Goal: Transaction & Acquisition: Purchase product/service

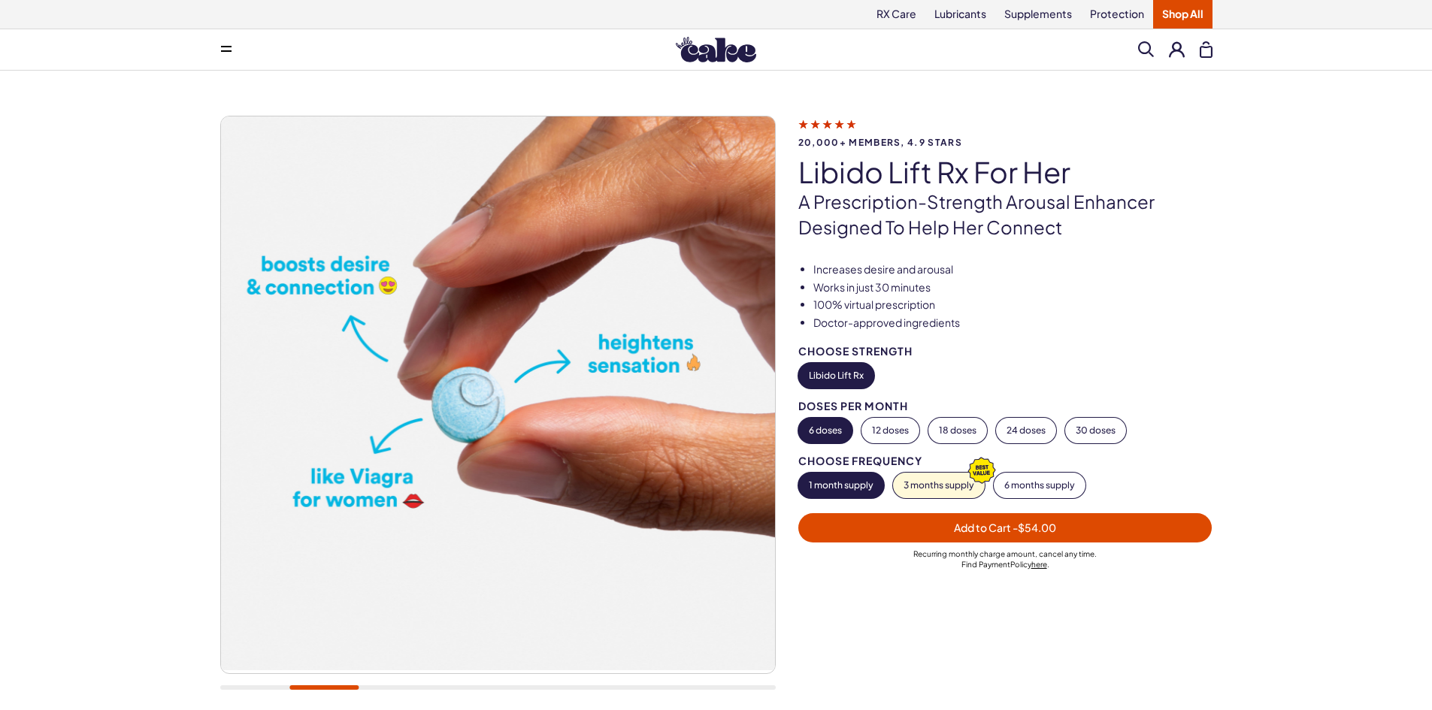
click at [483, 396] on img at bounding box center [497, 394] width 554 height 554
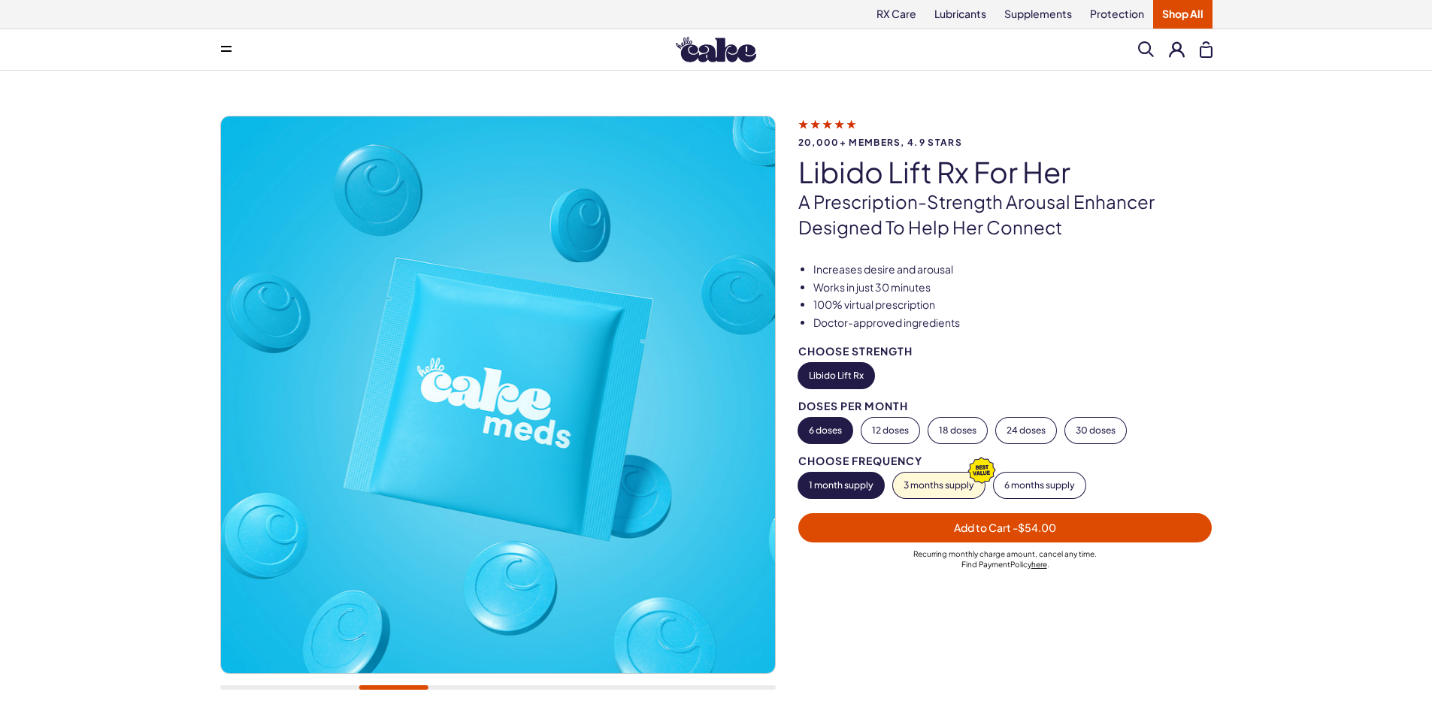
click at [254, 367] on img at bounding box center [497, 395] width 554 height 557
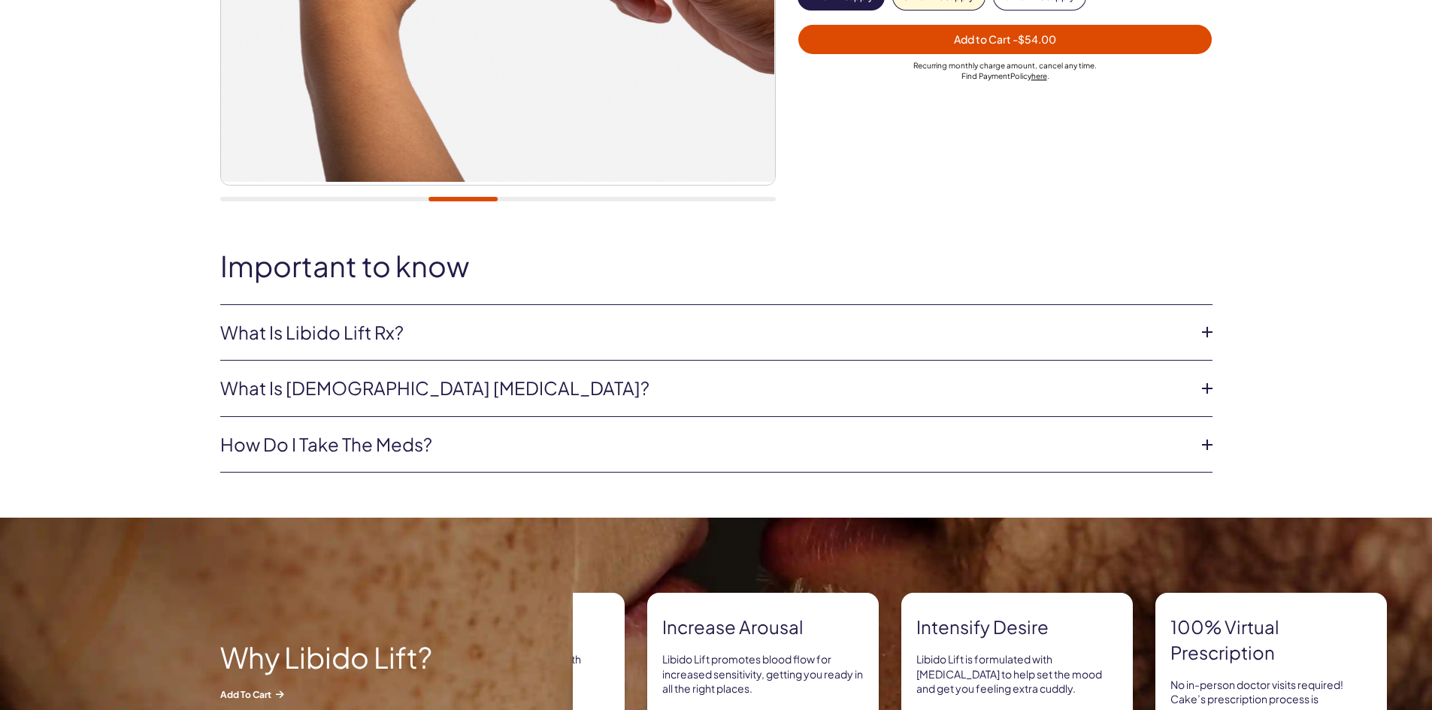
scroll to position [526, 0]
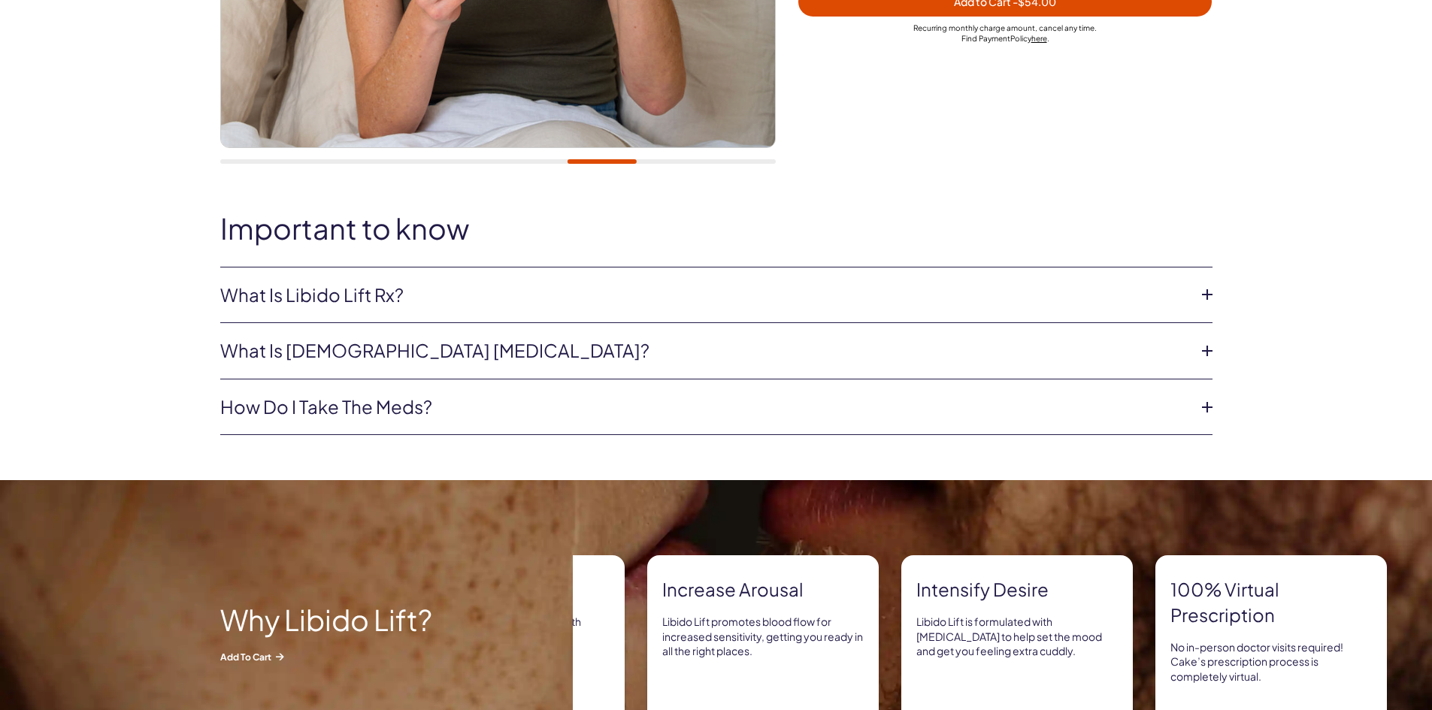
click at [1203, 406] on icon at bounding box center [1207, 407] width 23 height 23
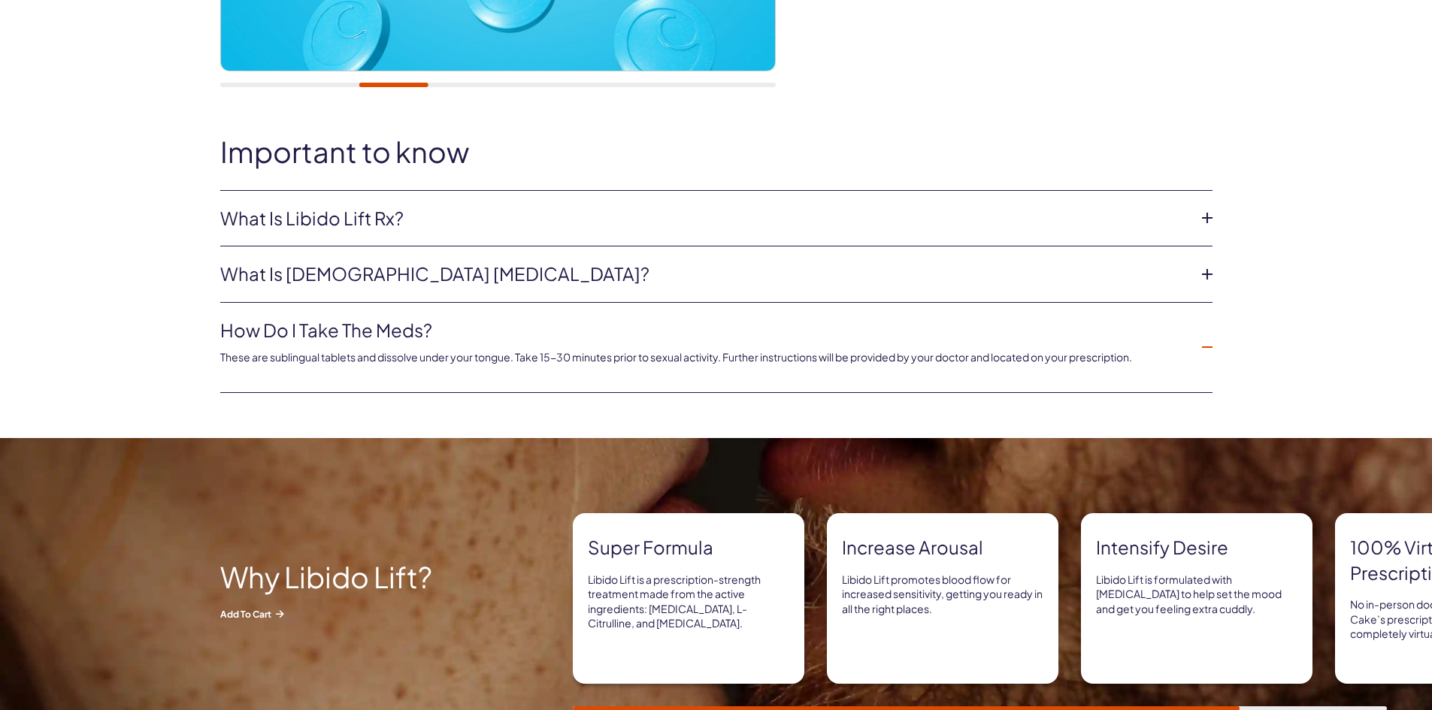
scroll to position [601, 0]
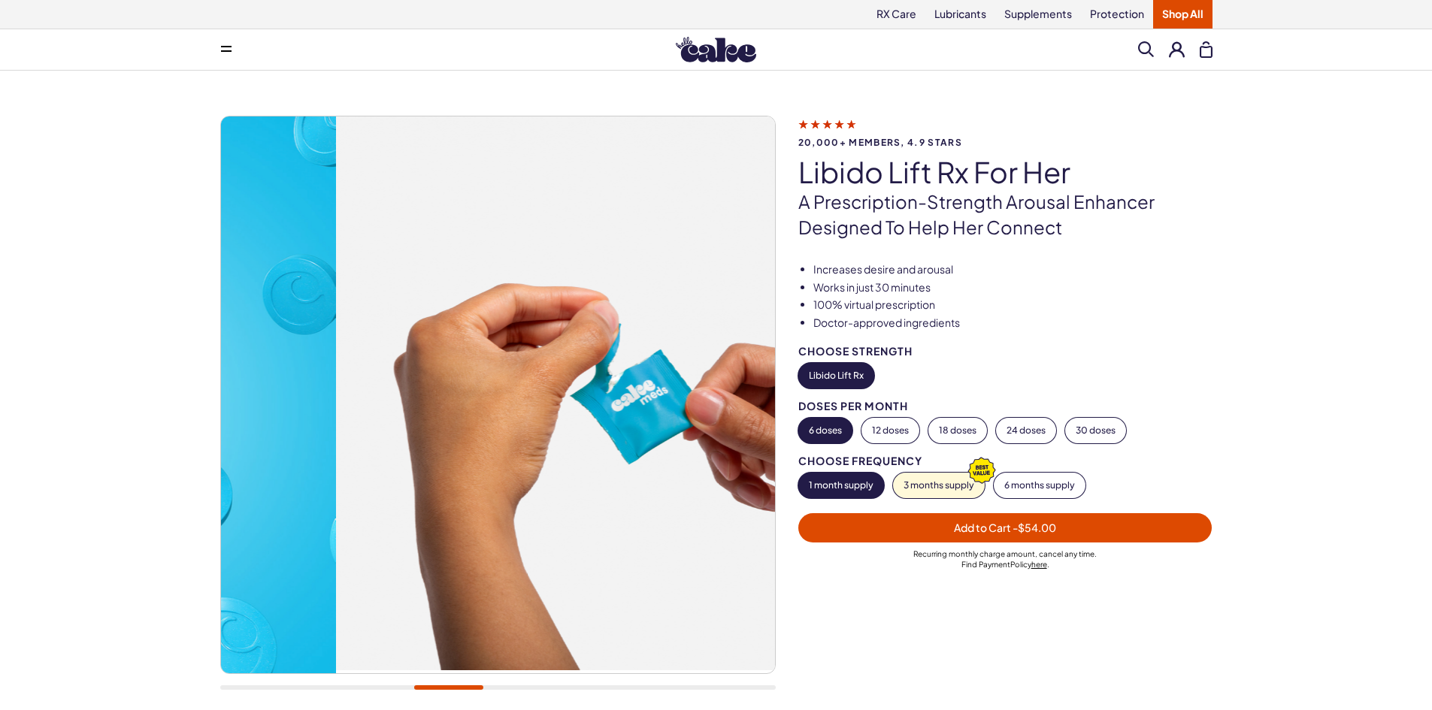
click at [789, 394] on div "20,000+ members, 4.9 stars Libido Lift Rx For Her A prescription-strength arous…" at bounding box center [716, 411] width 992 height 590
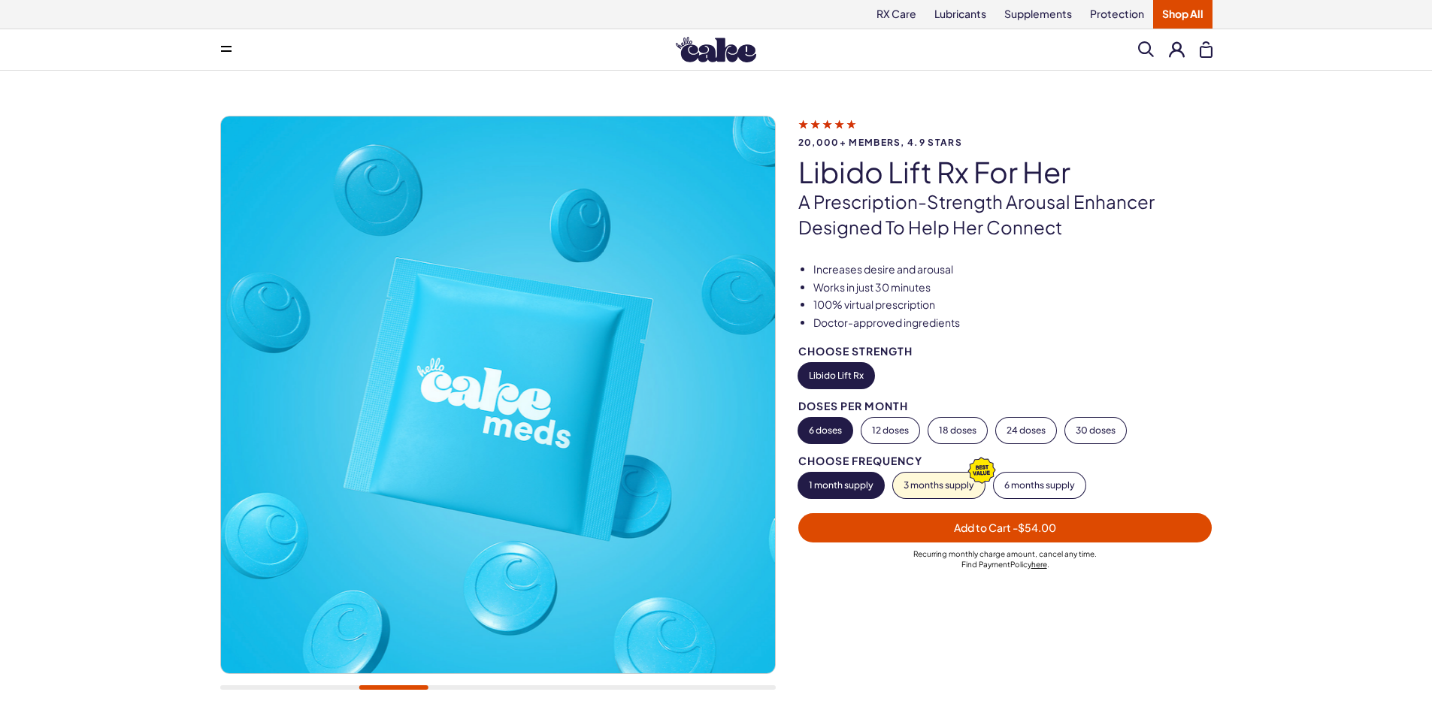
click at [821, 395] on div "20,000+ members, 4.9 stars Libido Lift Rx For Her A prescription-strength arous…" at bounding box center [716, 411] width 992 height 590
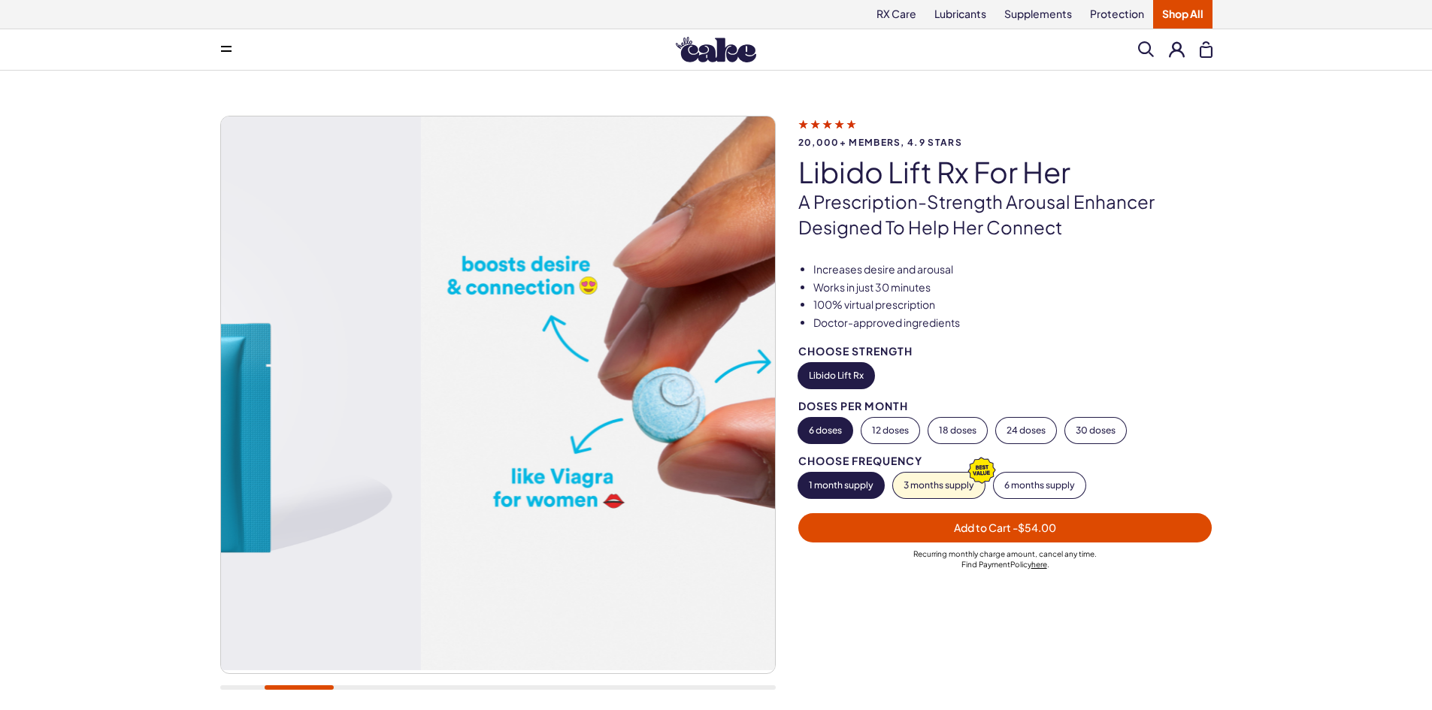
click at [720, 426] on img at bounding box center [698, 394] width 554 height 554
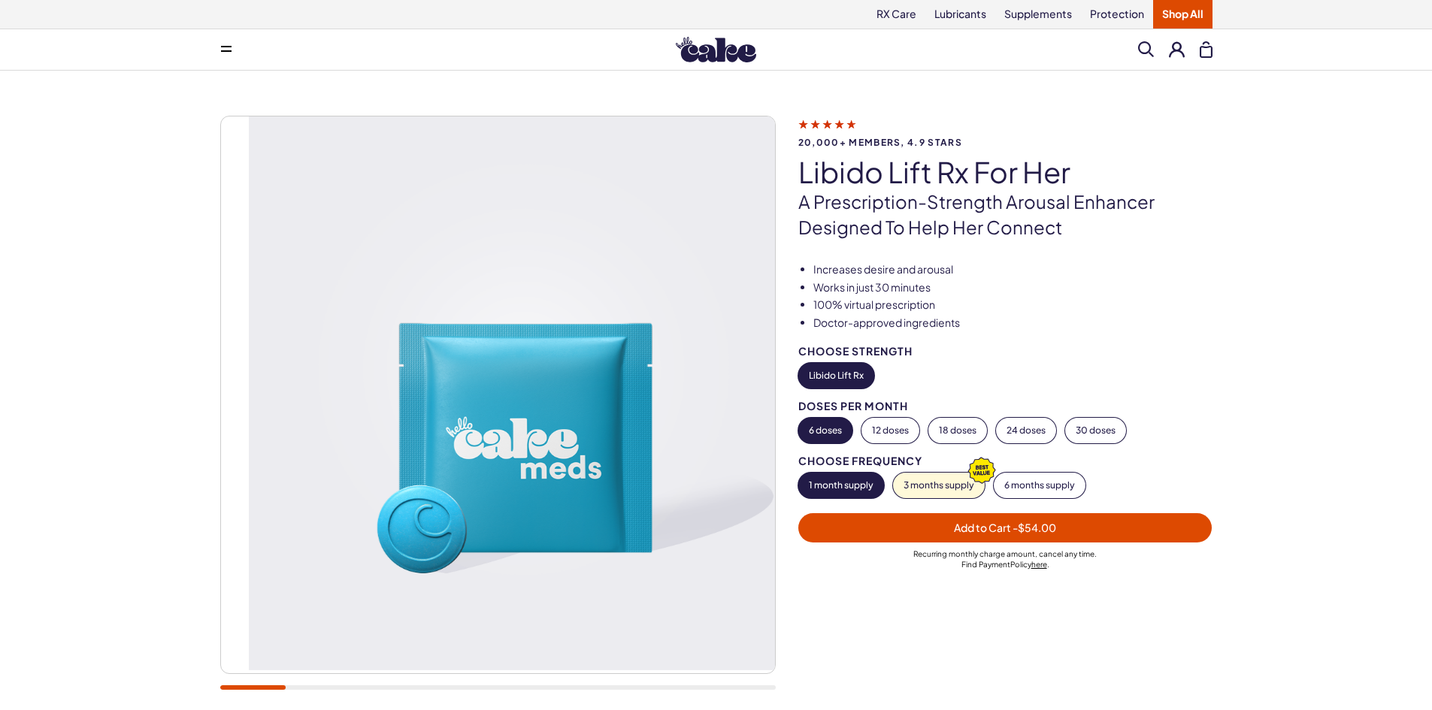
click at [574, 424] on img at bounding box center [525, 394] width 554 height 554
